Goal: Transaction & Acquisition: Subscribe to service/newsletter

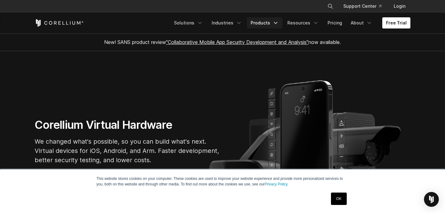
click at [278, 21] on icon "Navigation Menu" at bounding box center [276, 23] width 6 height 6
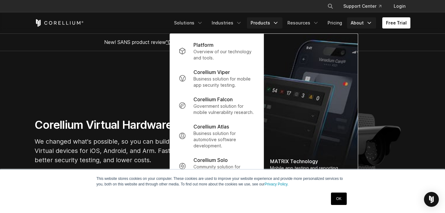
click at [369, 23] on icon "Navigation Menu" at bounding box center [369, 23] width 6 height 6
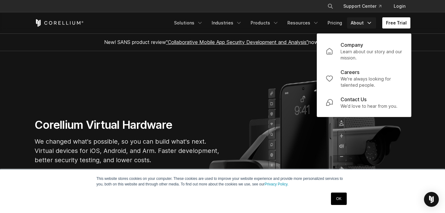
click at [394, 19] on link "Free Trial" at bounding box center [396, 22] width 28 height 11
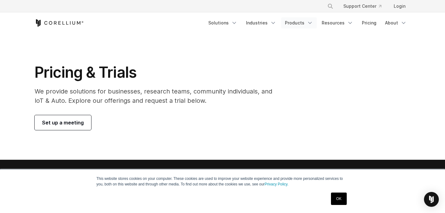
click at [308, 23] on link "Products" at bounding box center [299, 22] width 36 height 11
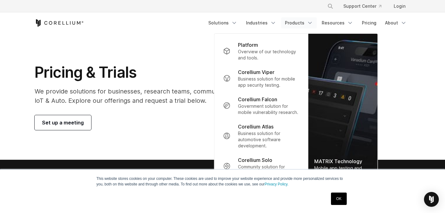
click at [175, 32] on div "Free Trial Solutions" at bounding box center [223, 22] width 376 height 21
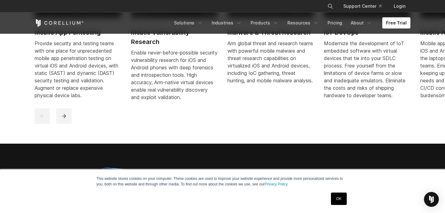
scroll to position [320, 0]
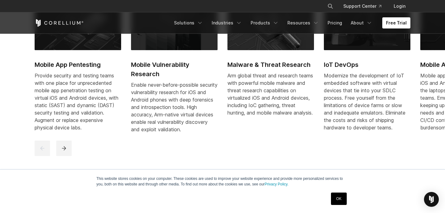
scroll to position [168, 0]
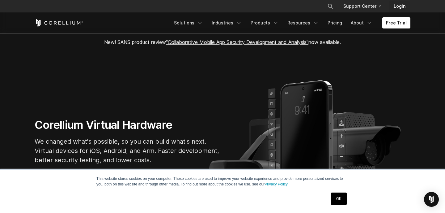
click at [398, 7] on link "Login" at bounding box center [400, 6] width 22 height 11
